Goal: Task Accomplishment & Management: Use online tool/utility

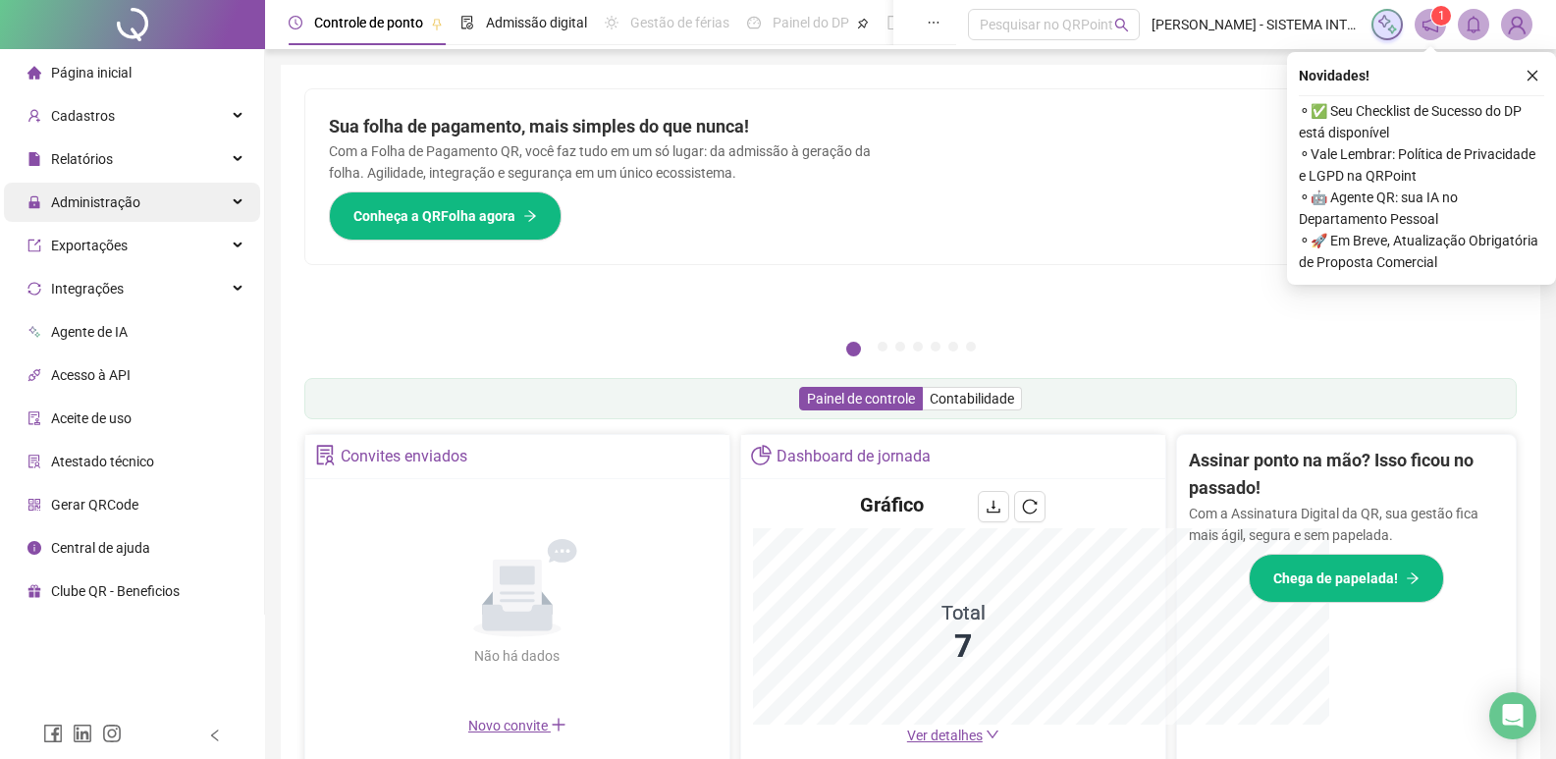
click at [159, 204] on div "Administração" at bounding box center [132, 202] width 256 height 39
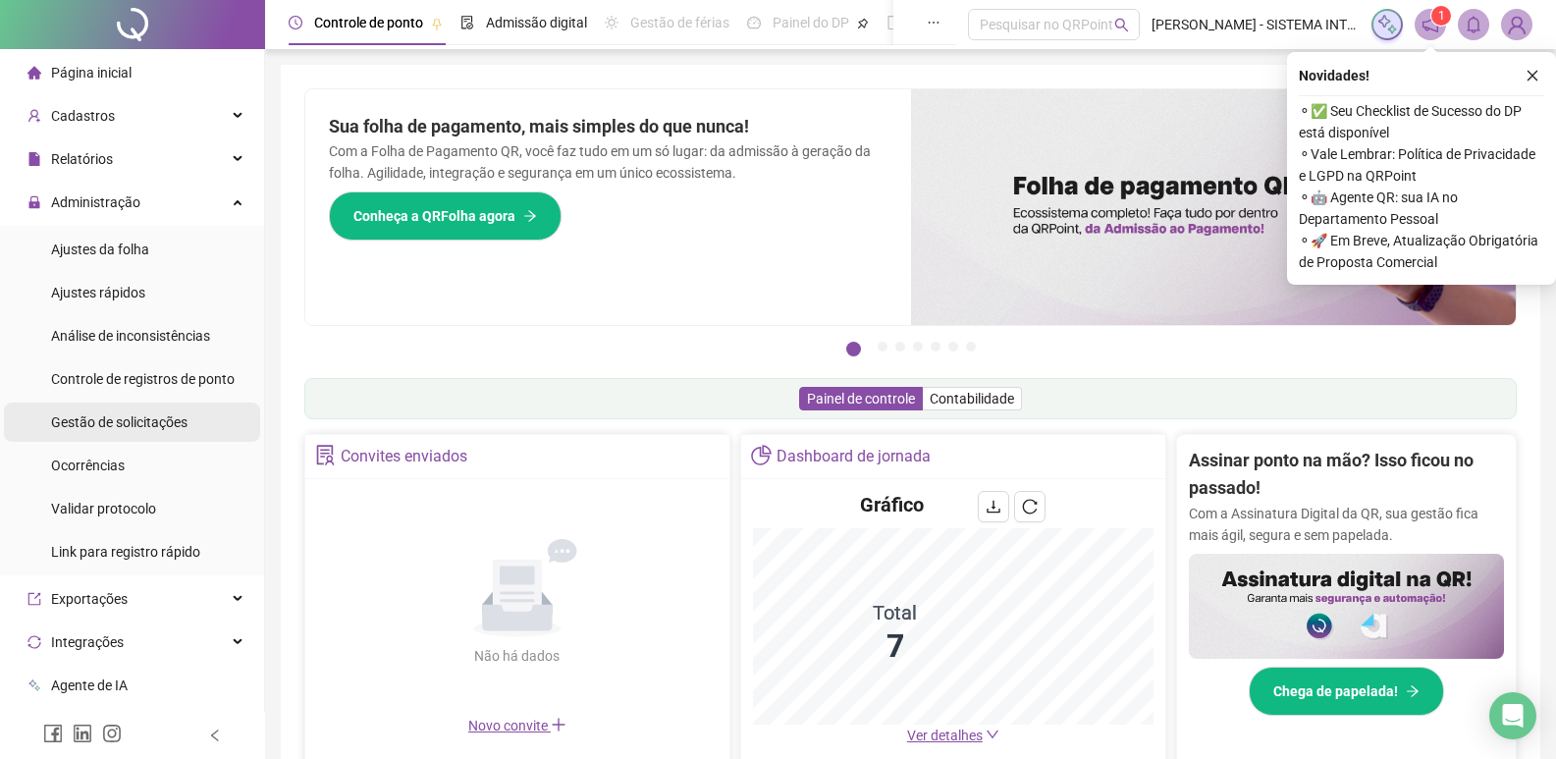
click at [143, 425] on span "Gestão de solicitações" at bounding box center [119, 422] width 136 height 16
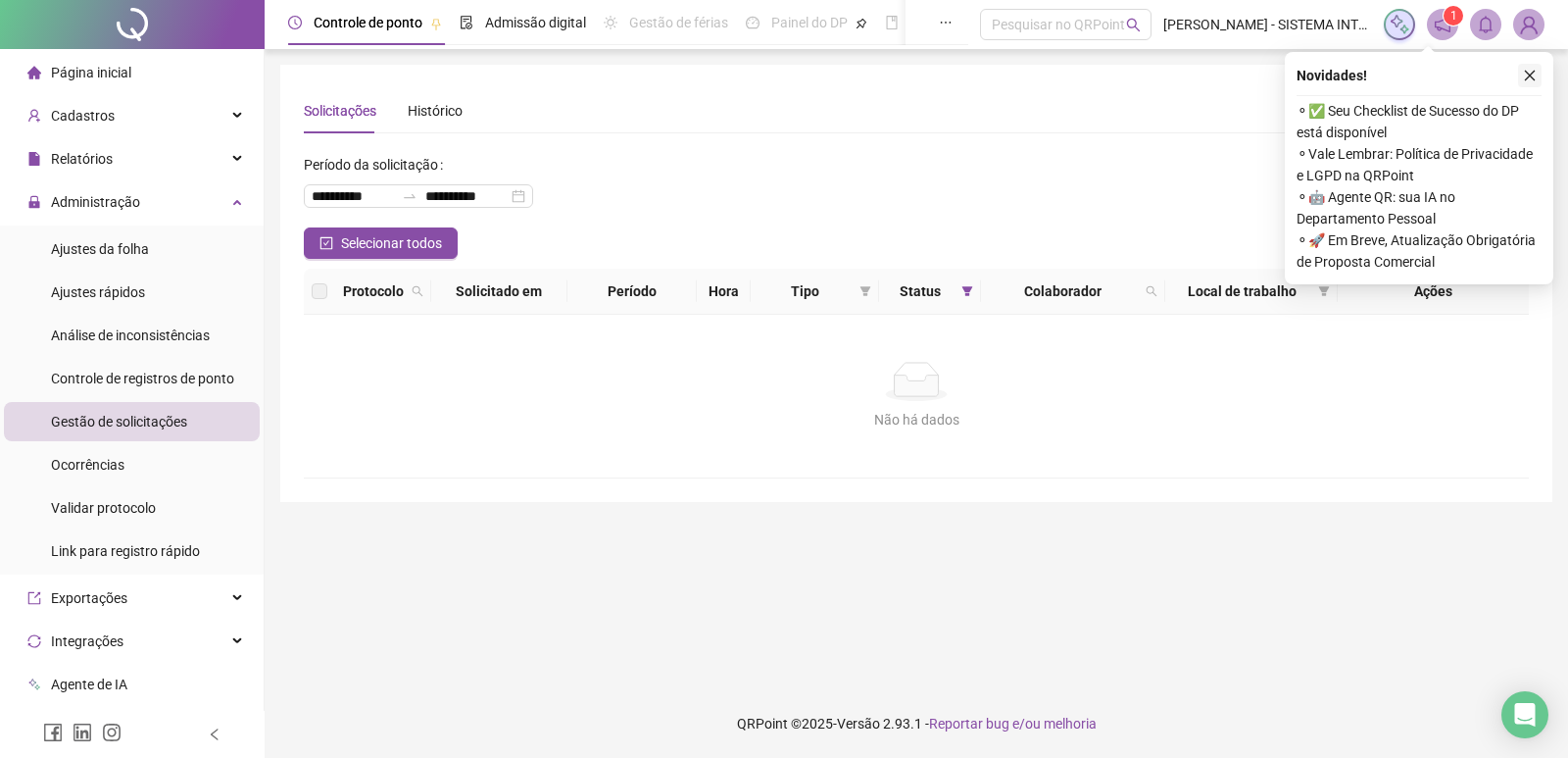
click at [1526, 79] on icon "close" at bounding box center [1530, 76] width 14 height 14
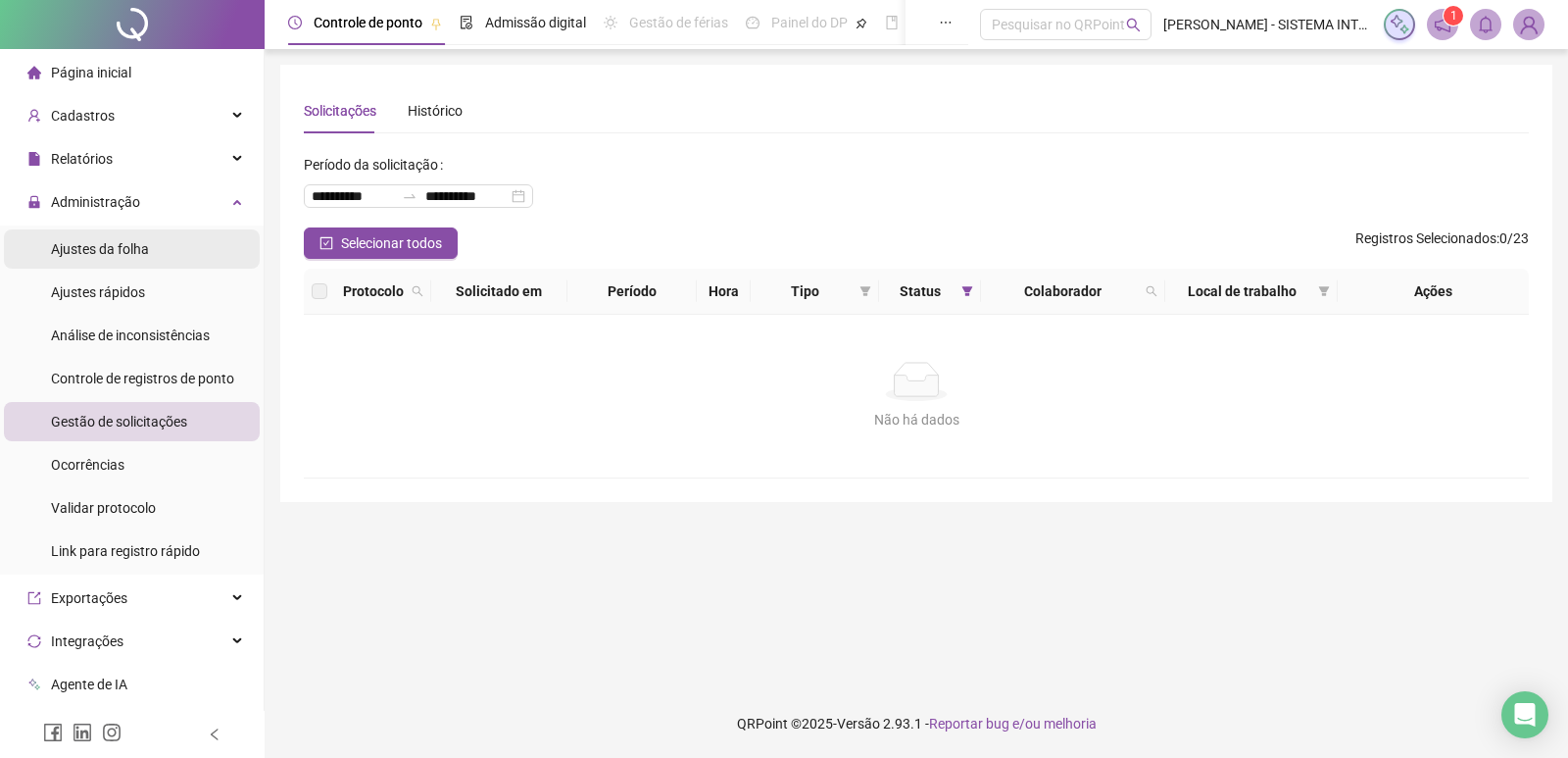
click at [133, 256] on span "Ajustes da folha" at bounding box center [100, 250] width 98 height 16
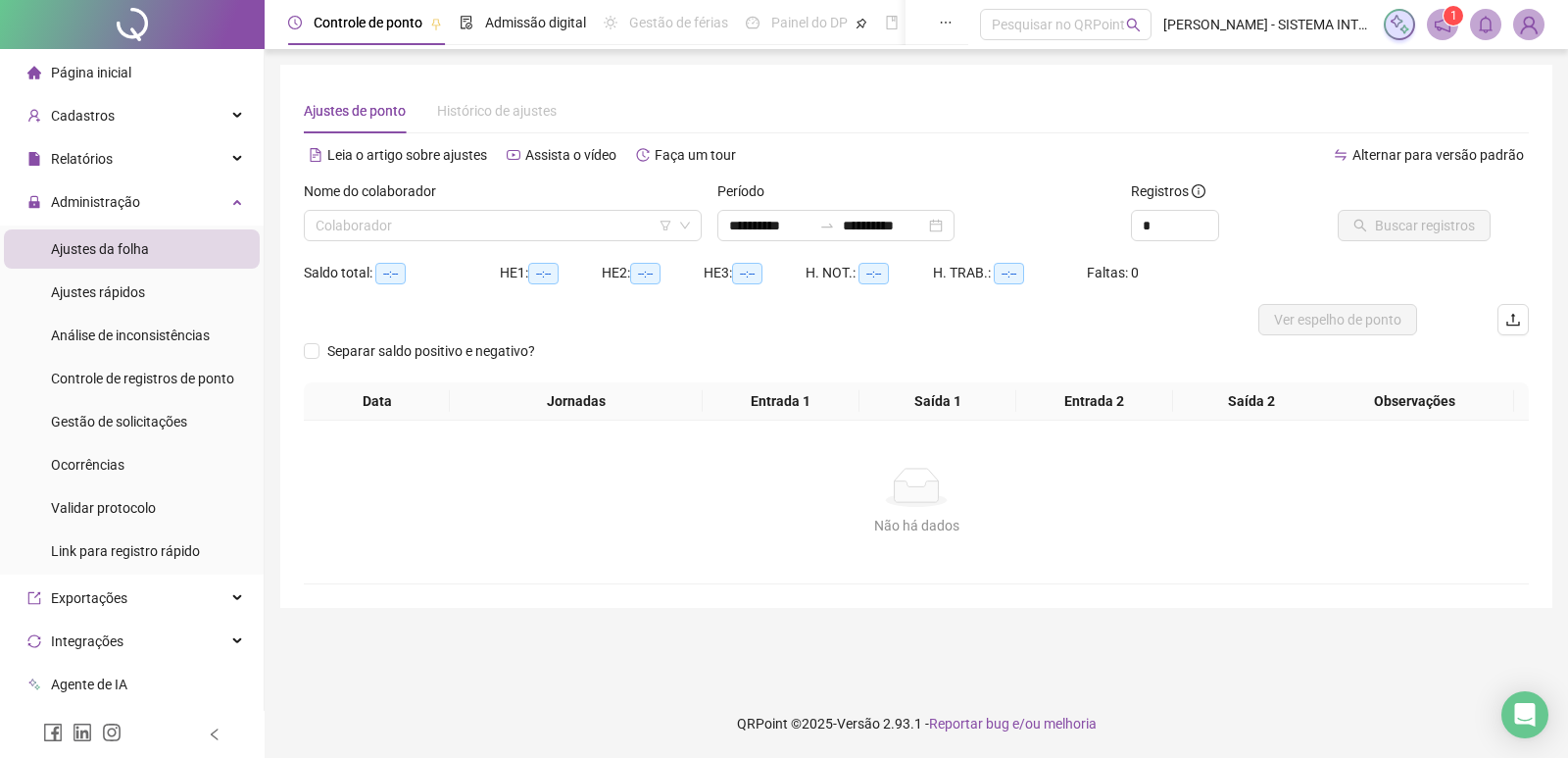
click at [389, 237] on input "search" at bounding box center [493, 225] width 356 height 29
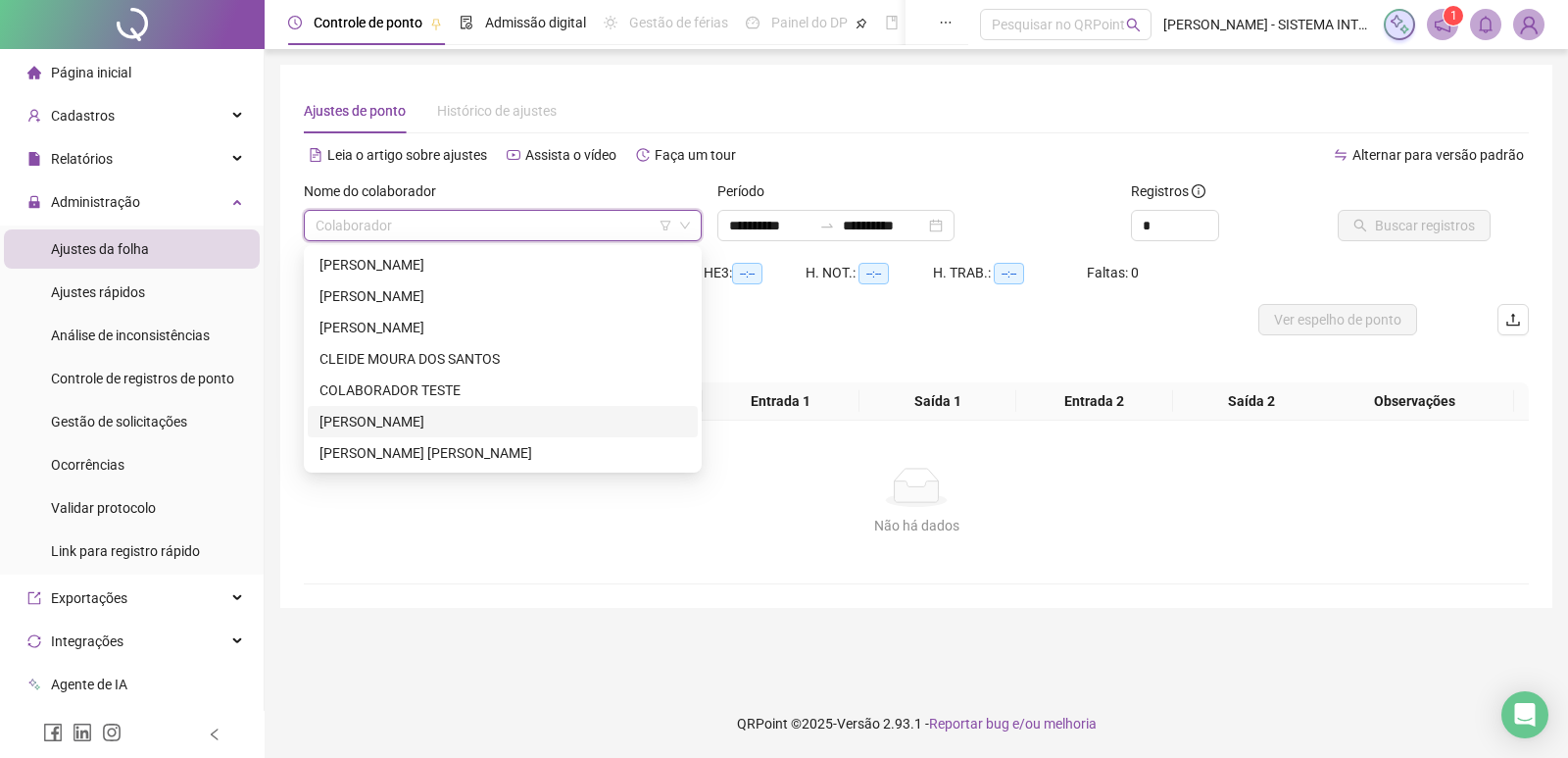
click at [399, 420] on div "[PERSON_NAME]" at bounding box center [502, 421] width 366 height 22
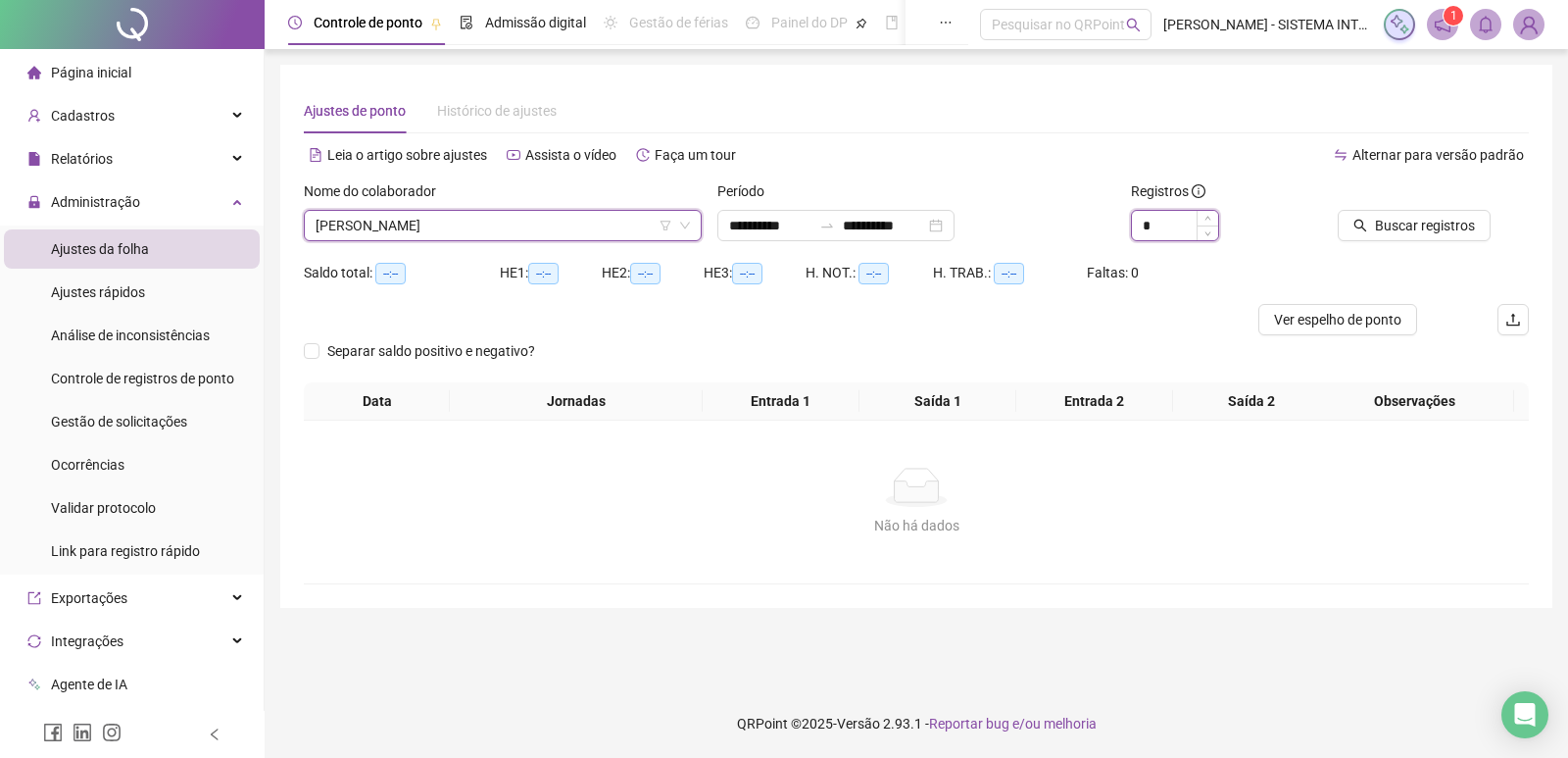
click at [1154, 221] on input "*" at bounding box center [1175, 225] width 86 height 29
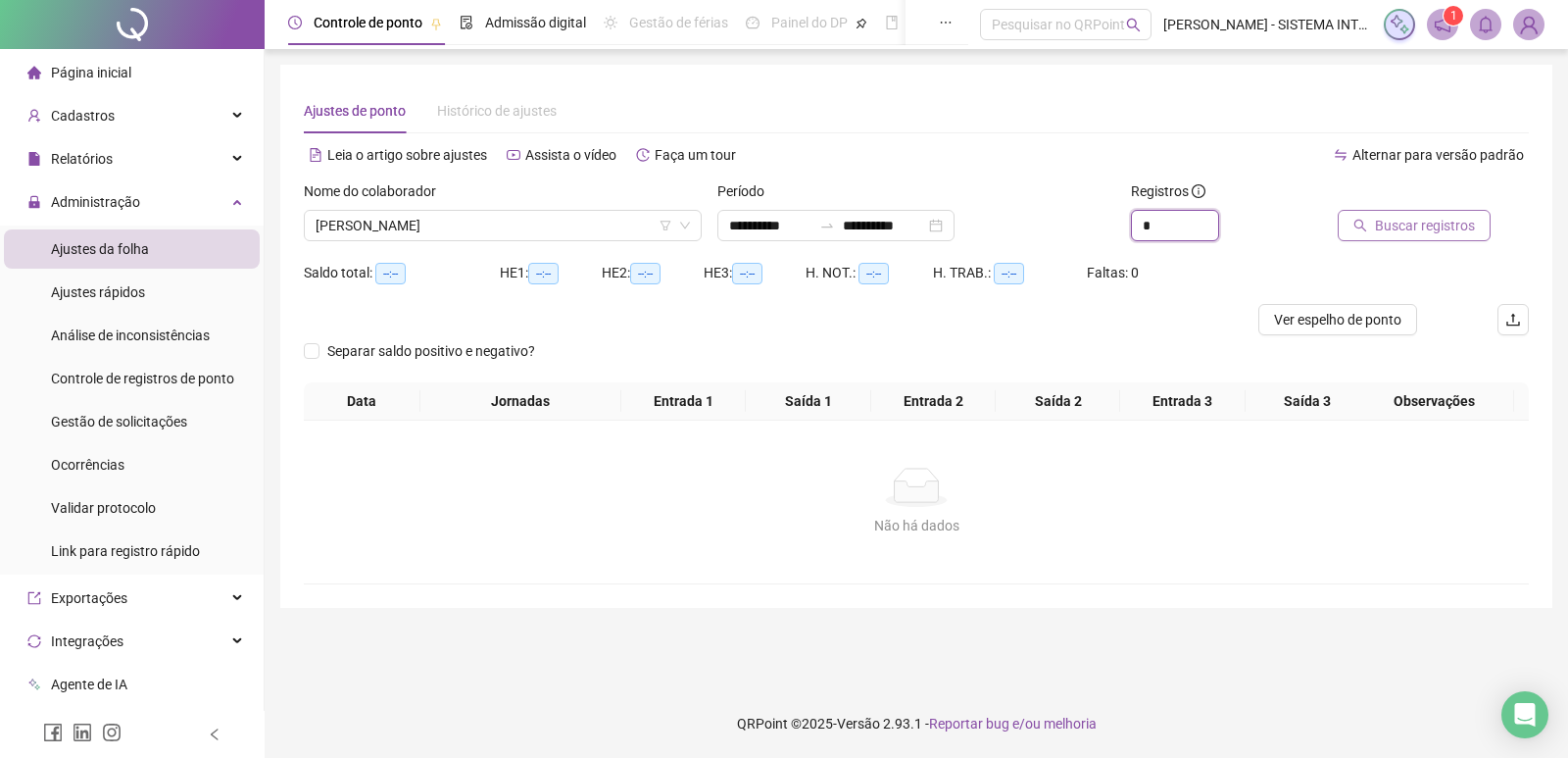
type input "*"
click at [1374, 227] on span "Buscar registros" at bounding box center [1424, 226] width 100 height 22
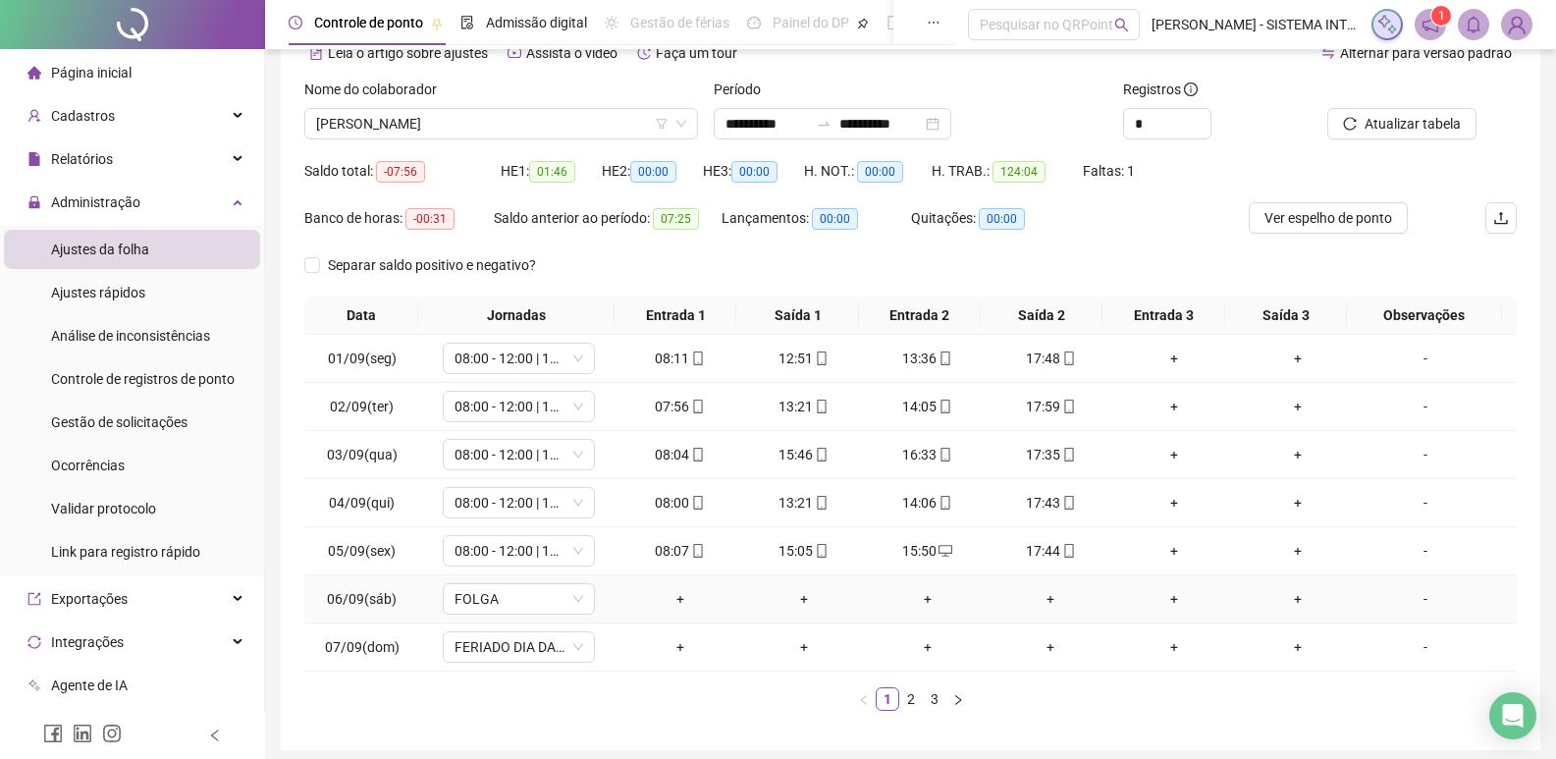
scroll to position [178, 0]
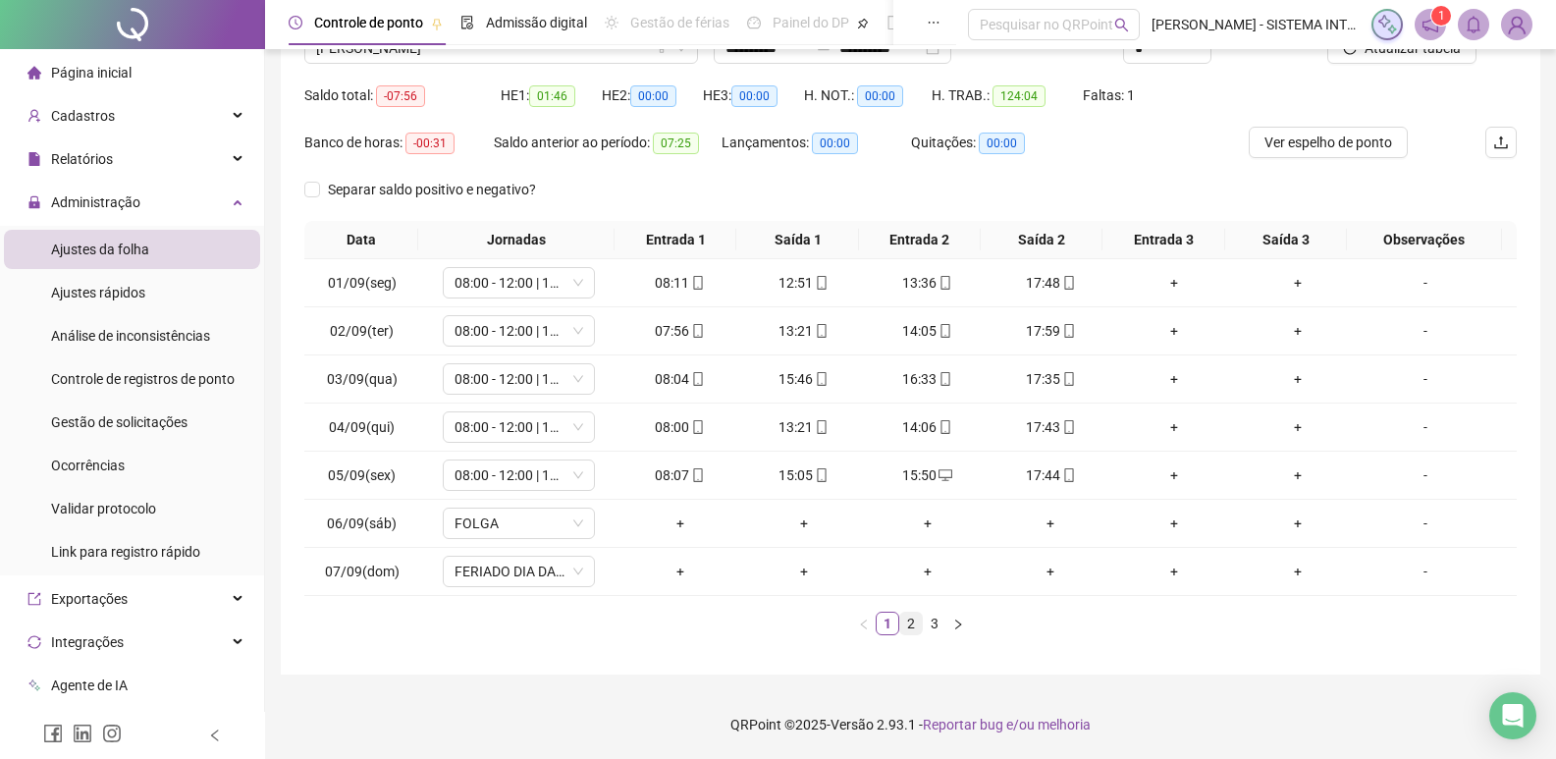
click at [915, 629] on link "2" at bounding box center [911, 624] width 22 height 22
click at [934, 627] on link "3" at bounding box center [935, 624] width 22 height 22
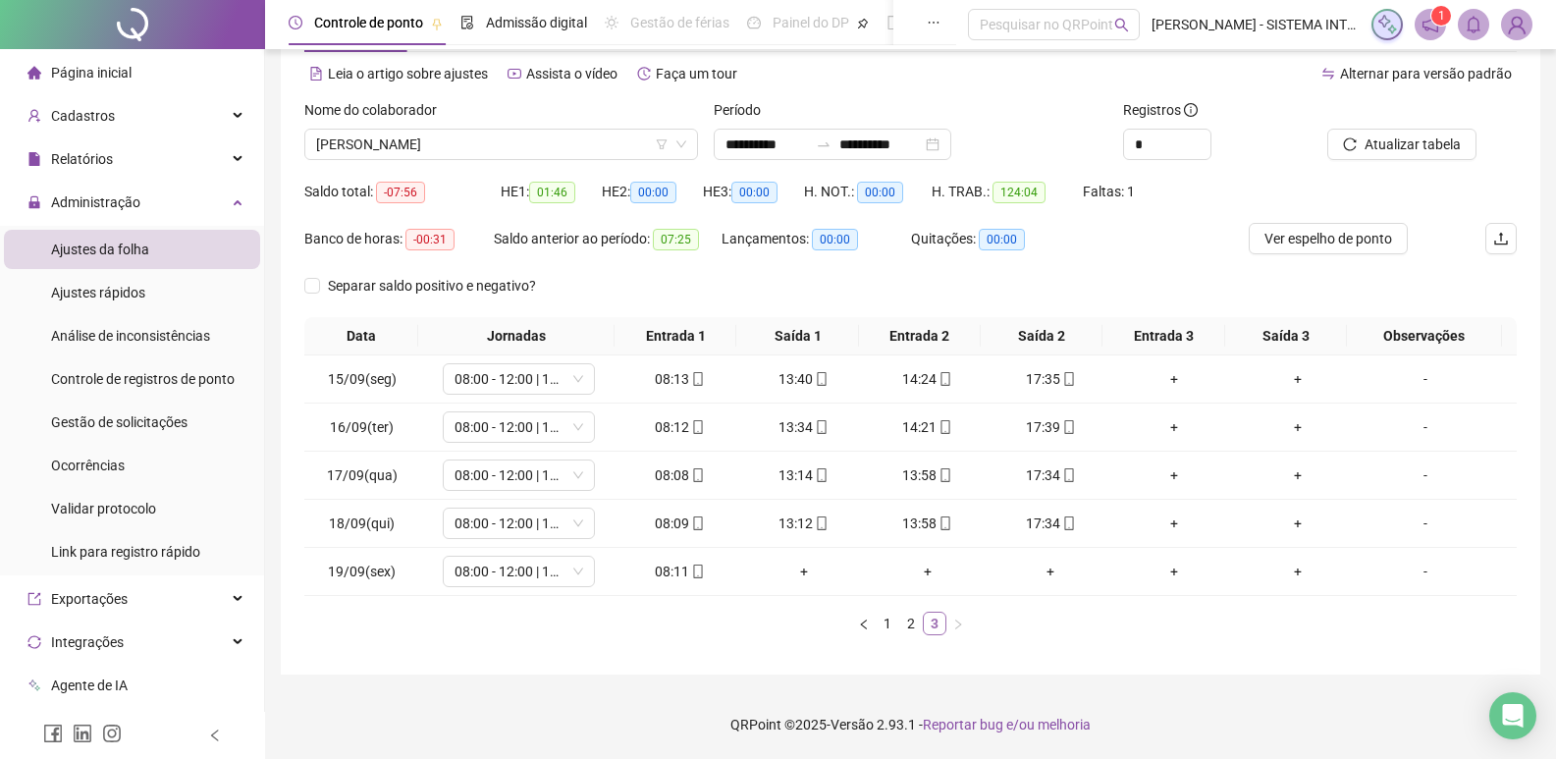
scroll to position [81, 0]
